Goal: Find contact information: Find contact information

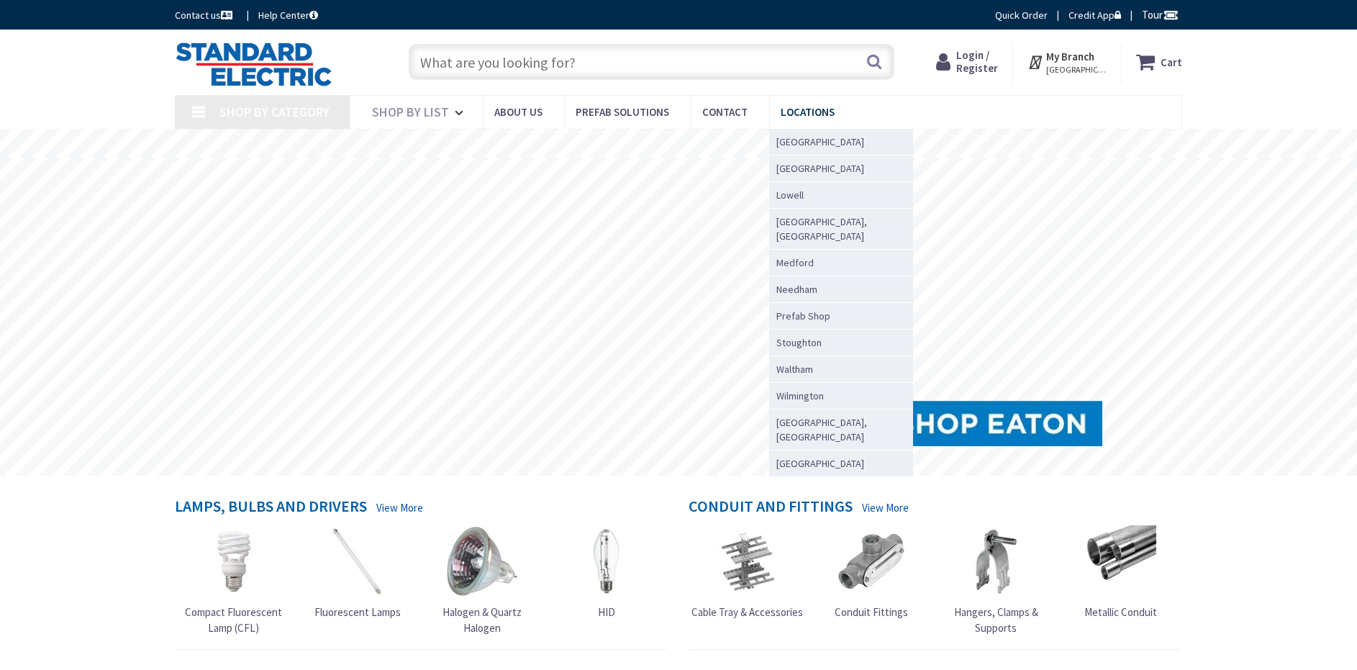
click at [788, 114] on span "Locations" at bounding box center [808, 112] width 54 height 14
type input "[GEOGRAPHIC_DATA][STREET_ADDRESS][PERSON_NAME][GEOGRAPHIC_DATA]"
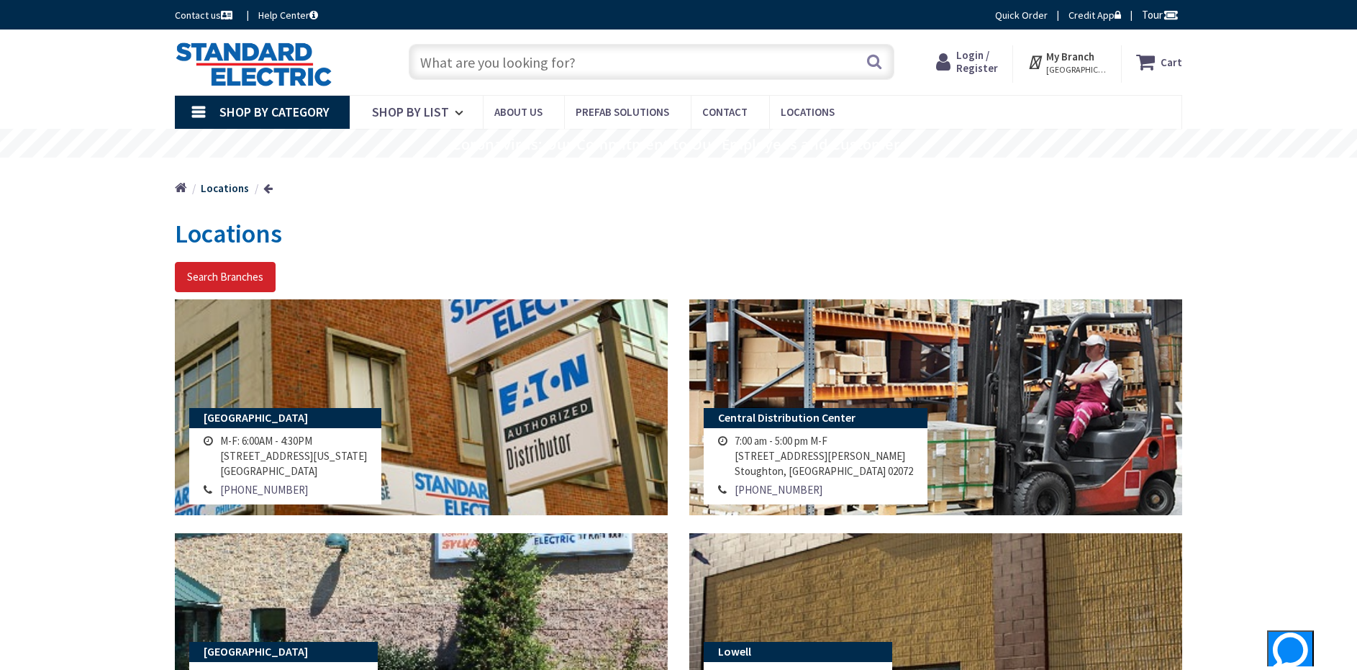
click at [1339, 2] on div "Contact us Help Center Quick Order Credit App Tour" at bounding box center [678, 15] width 1357 height 30
